Goal: Transaction & Acquisition: Purchase product/service

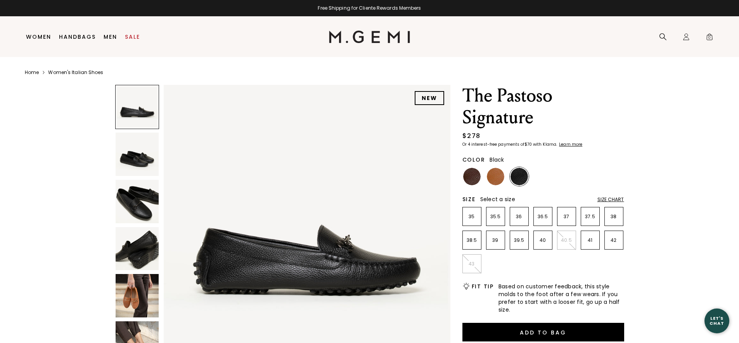
click at [150, 212] on img at bounding box center [137, 201] width 43 height 43
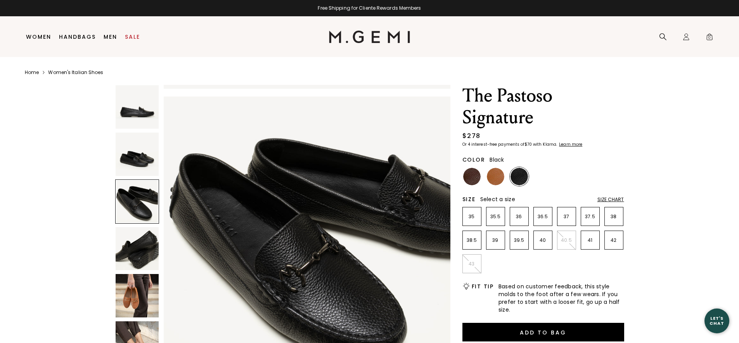
click at [144, 288] on img at bounding box center [137, 295] width 43 height 43
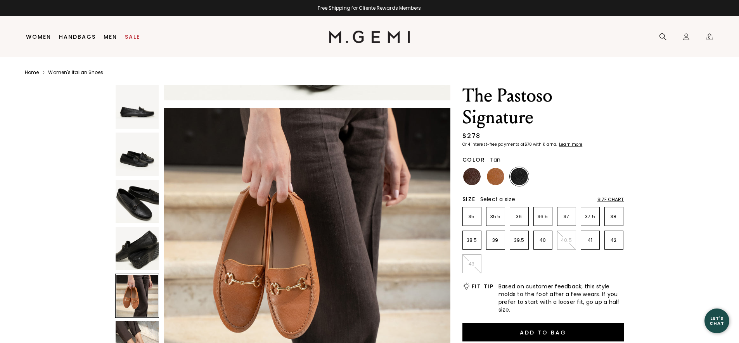
click at [499, 170] on img at bounding box center [495, 176] width 17 height 17
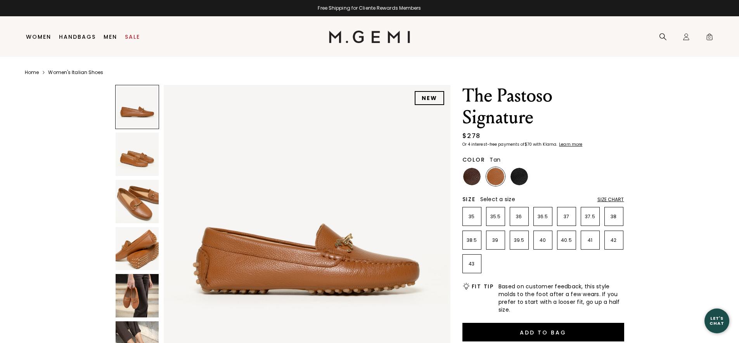
scroll to position [39, 0]
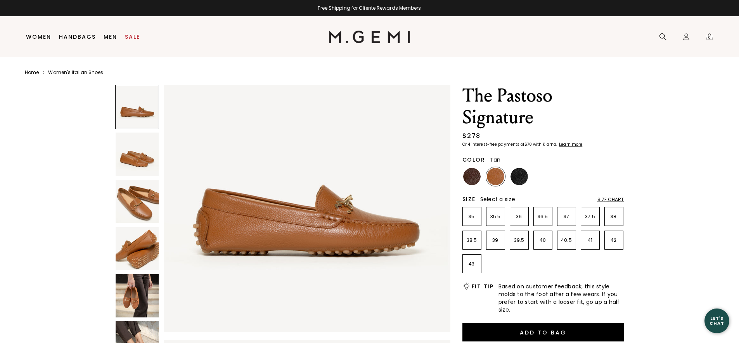
click at [142, 210] on img at bounding box center [137, 201] width 43 height 43
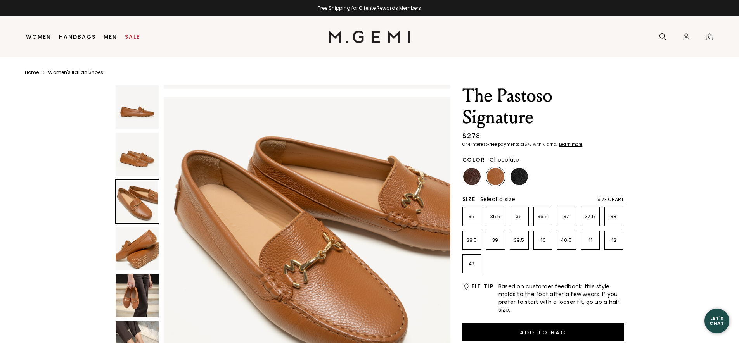
click at [473, 180] on img at bounding box center [471, 176] width 17 height 17
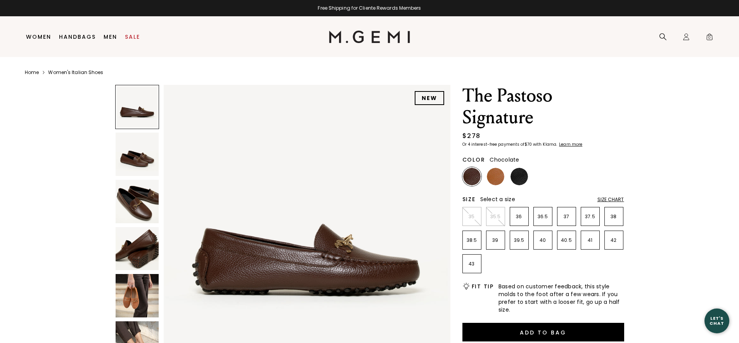
click at [118, 209] on img at bounding box center [137, 201] width 43 height 43
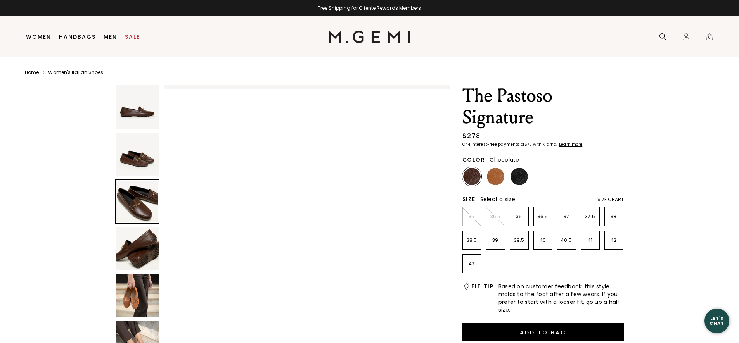
click at [132, 198] on div at bounding box center [137, 202] width 44 height 44
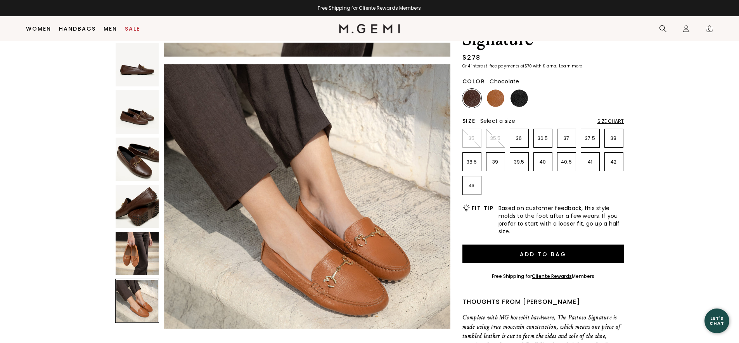
scroll to position [1410, 0]
